Goal: Check status: Check status

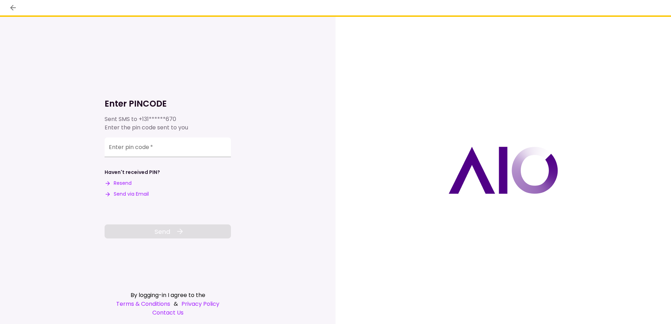
click at [135, 193] on button "Send via Email" at bounding box center [127, 193] width 44 height 7
click at [153, 148] on input "Enter pin code   *" at bounding box center [168, 147] width 126 height 20
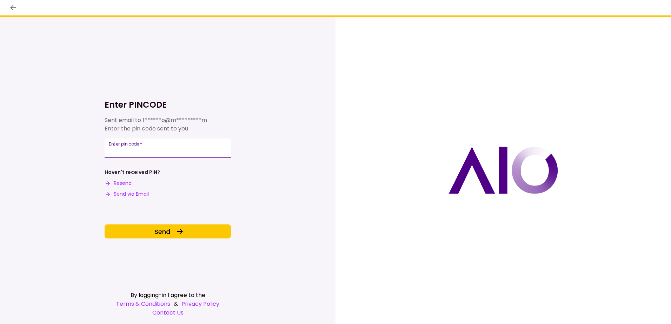
type input "******"
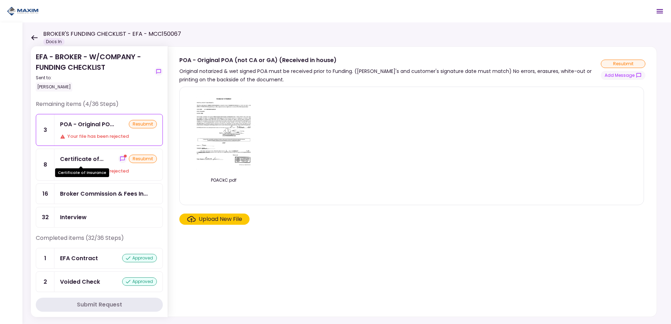
click at [97, 163] on div "Certificate of..." at bounding box center [81, 159] width 43 height 9
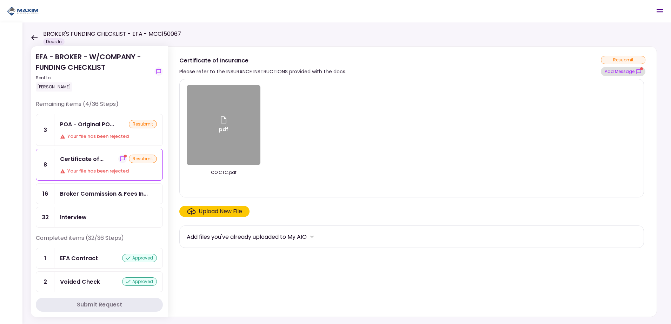
click at [614, 74] on button "Add Message" at bounding box center [622, 71] width 45 height 9
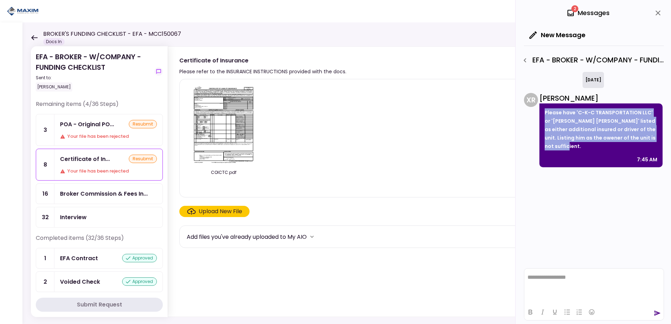
drag, startPoint x: 573, startPoint y: 145, endPoint x: 544, endPoint y: 113, distance: 43.2
click at [544, 113] on div "Please have 'C-K-C TRANSPORTATION LLC' or '[PERSON_NAME] [PERSON_NAME]' listed …" at bounding box center [600, 135] width 123 height 64
drag, startPoint x: 544, startPoint y: 113, endPoint x: 552, endPoint y: 113, distance: 8.1
copy p "Please have 'C-K-C TRANSPORTATION LLC' or '[PERSON_NAME] [PERSON_NAME]' listed …"
click at [95, 124] on div "POA - Original PO..." at bounding box center [87, 124] width 54 height 9
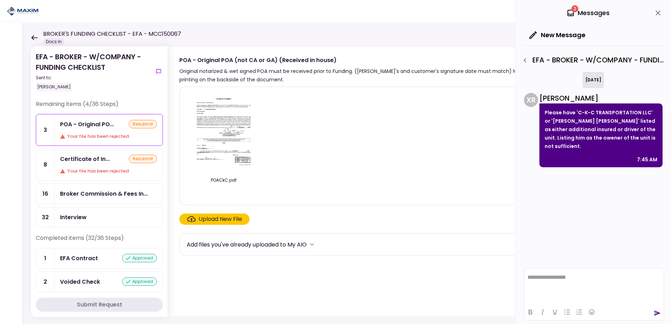
click at [558, 63] on div "EFA - BROKER - W/COMPANY - FUNDING CHECKLIST - Certificate of Insurance" at bounding box center [591, 60] width 145 height 12
click at [579, 12] on div "2 Messages" at bounding box center [587, 13] width 43 height 11
click at [573, 12] on span "2" at bounding box center [574, 8] width 7 height 7
click at [570, 80] on div "[DATE] X R [PERSON_NAME] Please have 'C-K-C TRANSPORTATION LLC' or '[PERSON_NAM…" at bounding box center [593, 119] width 139 height 95
click at [574, 184] on div "[DATE] X R [PERSON_NAME] Please have 'C-K-C TRANSPORTATION LLC' or '[PERSON_NAM…" at bounding box center [594, 168] width 140 height 193
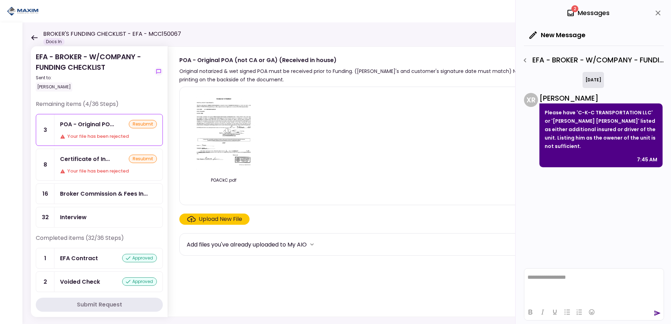
click at [577, 190] on div "[DATE] X R [PERSON_NAME] Please have 'C-K-C TRANSPORTATION LLC' or '[PERSON_NAM…" at bounding box center [594, 168] width 140 height 193
click at [69, 128] on div "POA - Original PO..." at bounding box center [87, 124] width 54 height 9
click at [69, 129] on body "**********" at bounding box center [335, 162] width 671 height 324
